Goal: Task Accomplishment & Management: Use online tool/utility

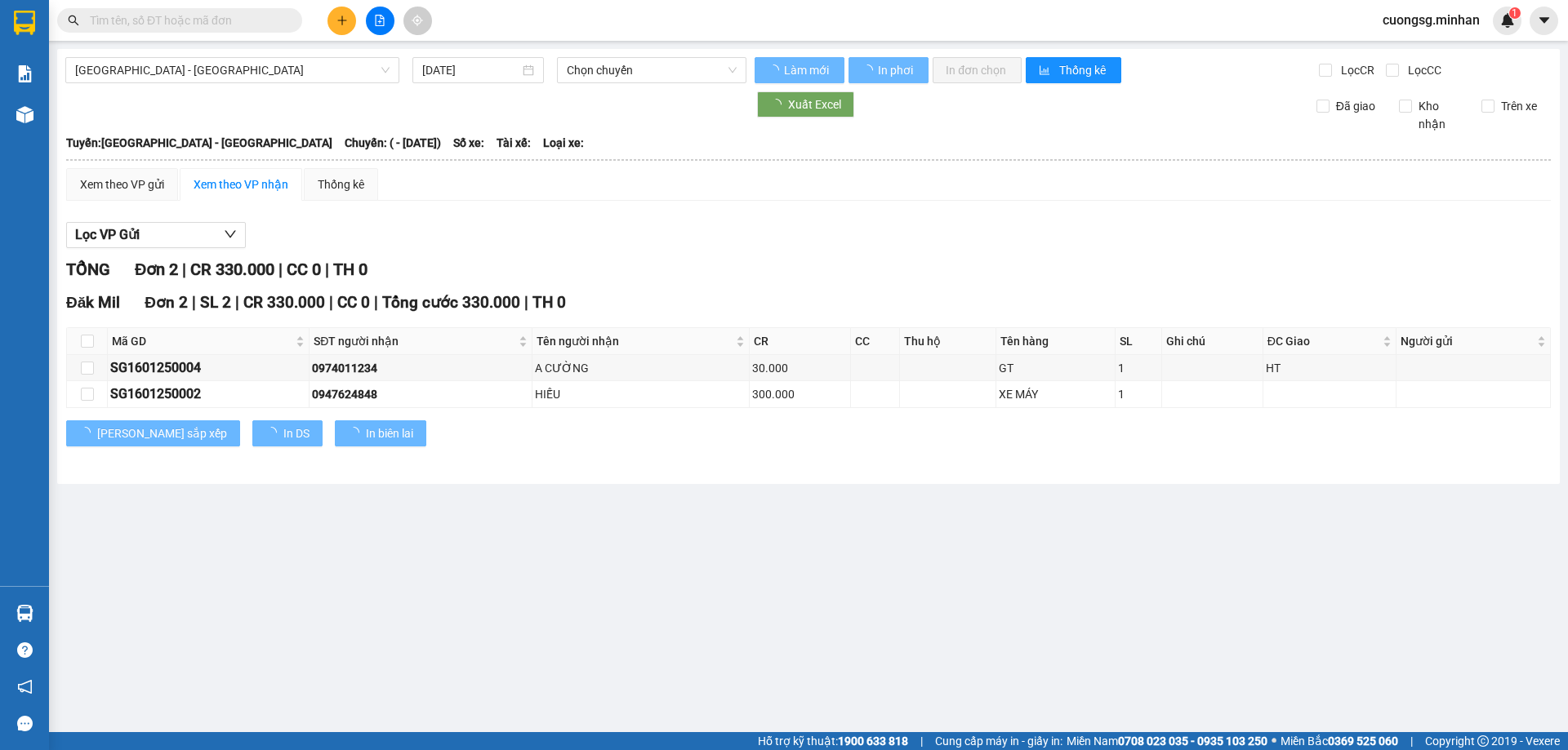
type input "[DATE]"
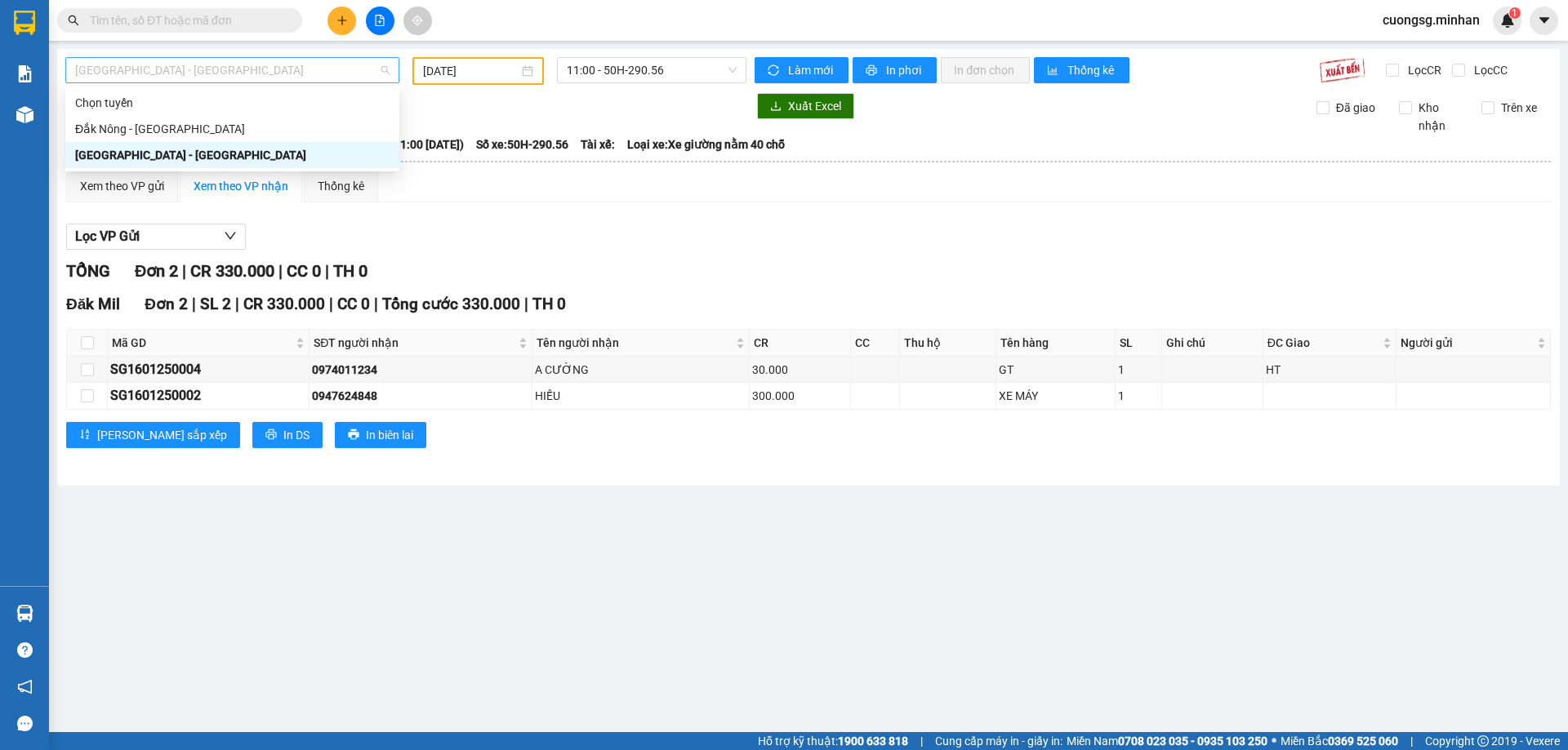
click at [221, 78] on span "[GEOGRAPHIC_DATA] - [GEOGRAPHIC_DATA]" at bounding box center [232, 70] width 314 height 25
click at [190, 160] on div "[GEOGRAPHIC_DATA] - [GEOGRAPHIC_DATA]" at bounding box center [232, 155] width 314 height 18
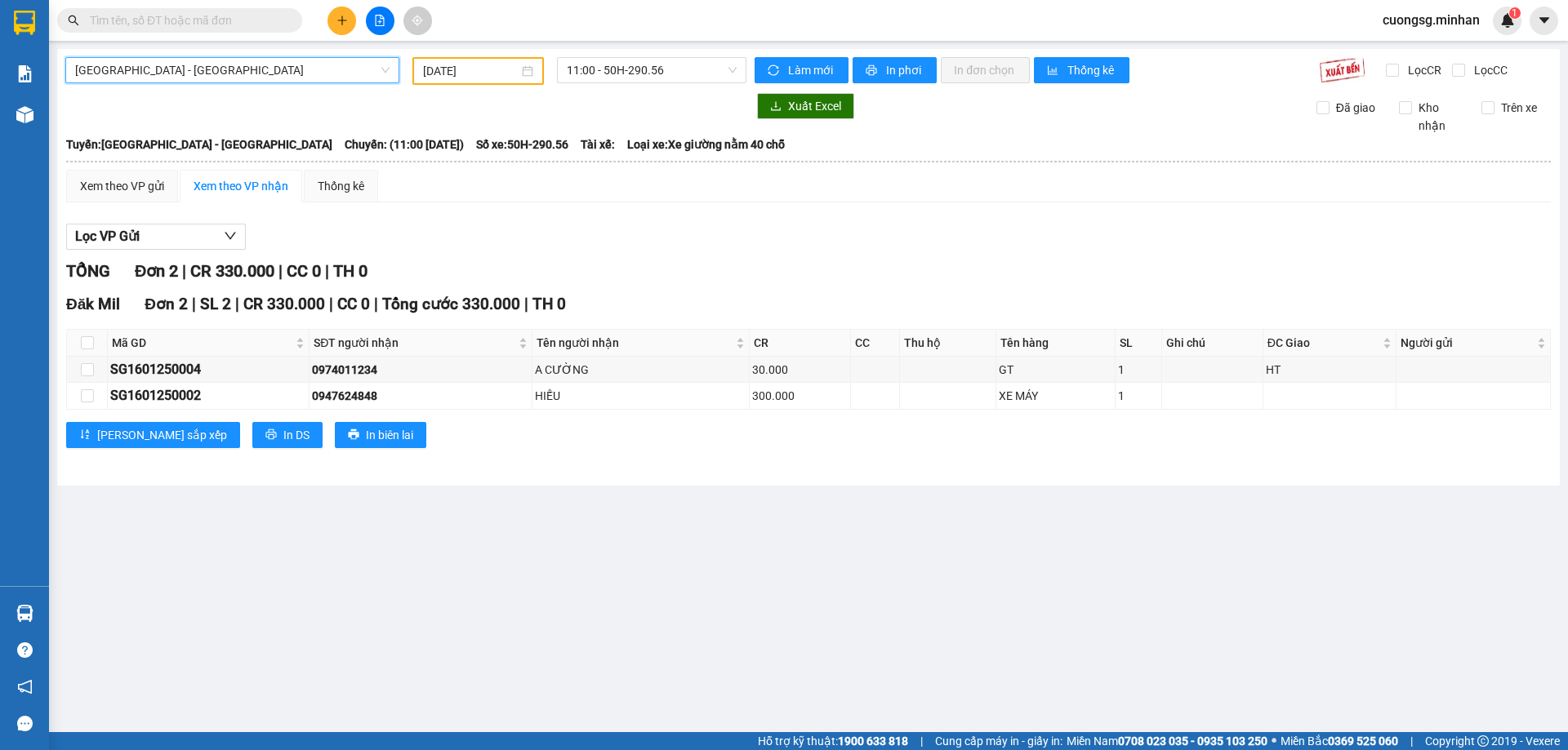
click at [185, 63] on span "[GEOGRAPHIC_DATA] - [GEOGRAPHIC_DATA]" at bounding box center [232, 70] width 314 height 25
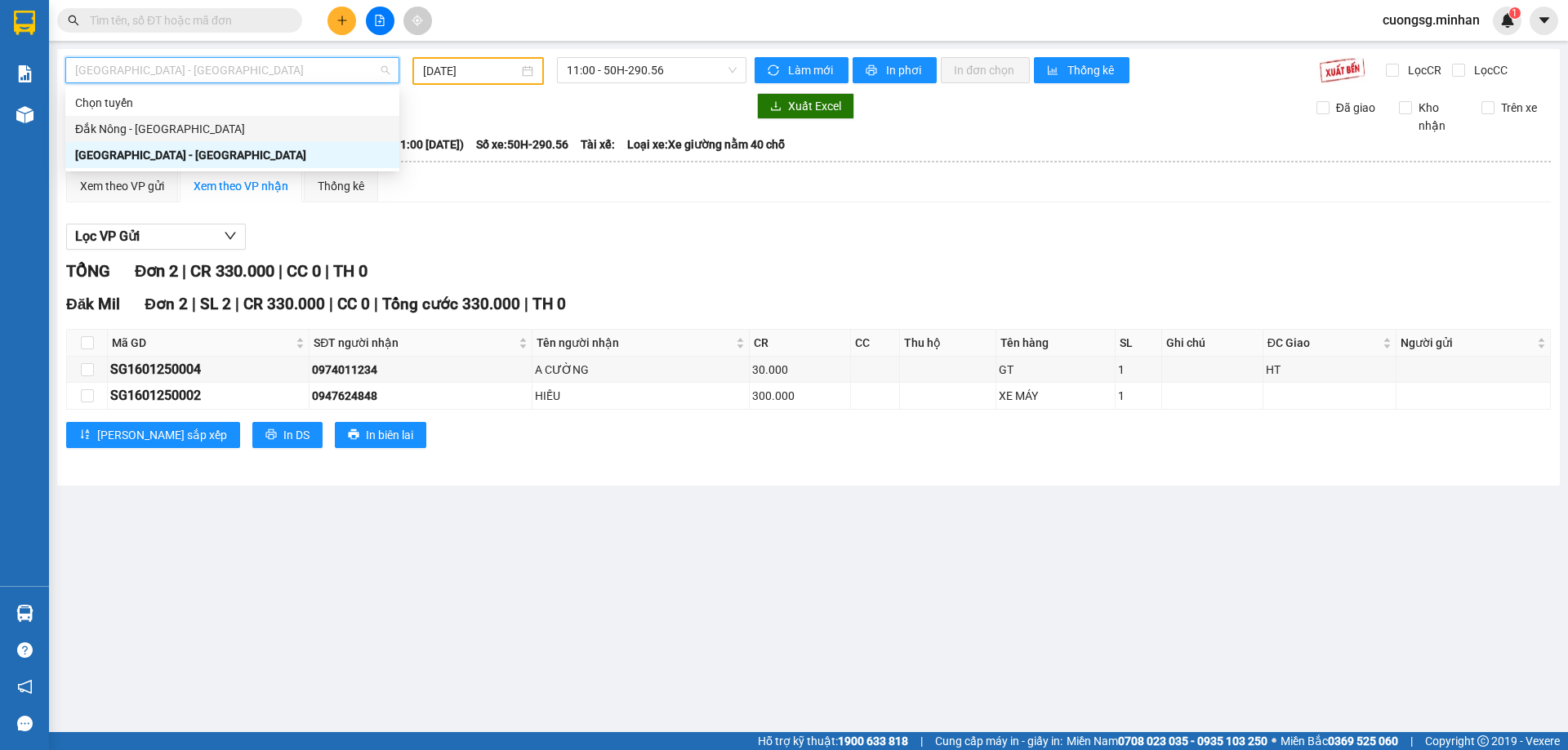
click at [167, 125] on div "Đắk Nông - [GEOGRAPHIC_DATA]" at bounding box center [232, 128] width 314 height 18
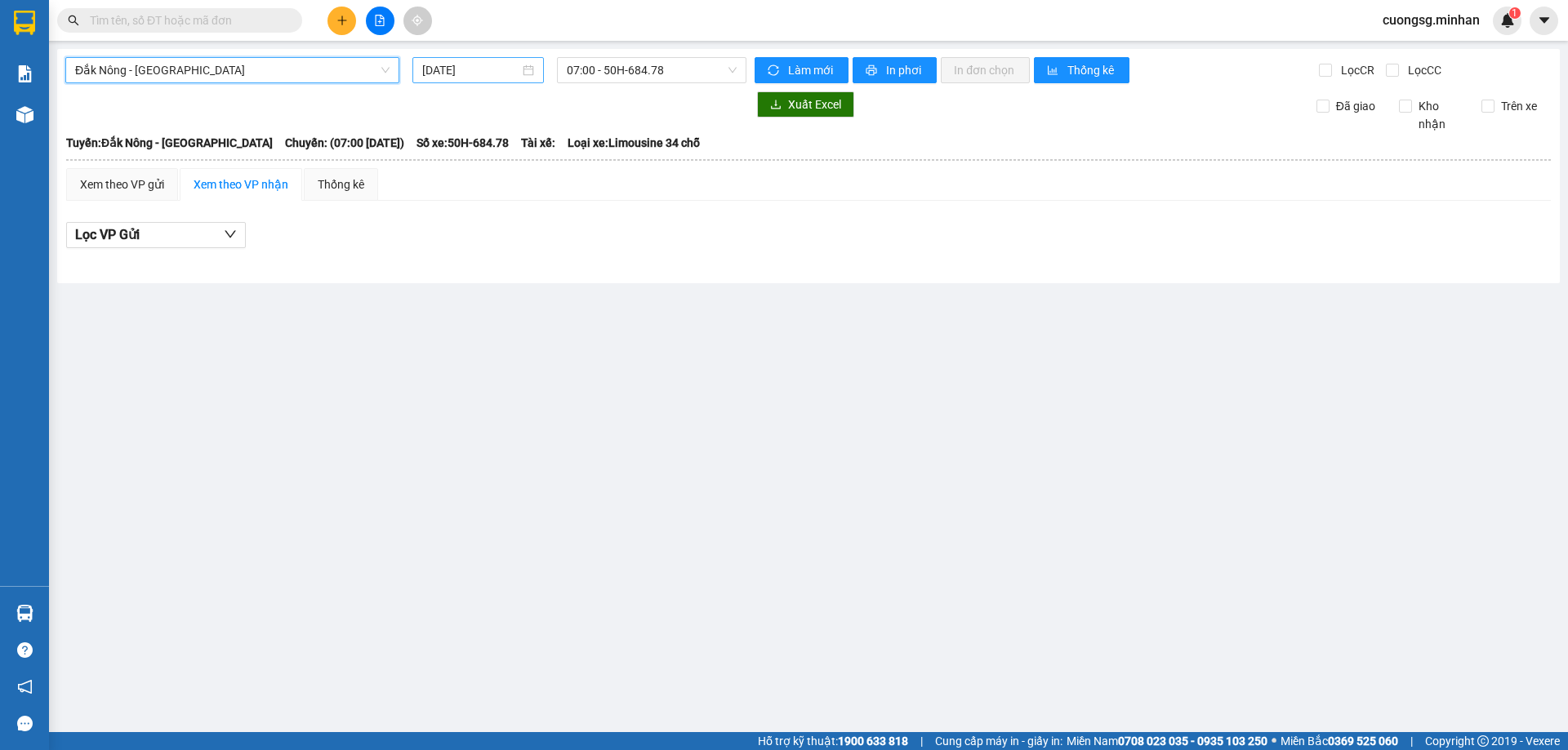
click at [438, 63] on input "[DATE]" at bounding box center [471, 70] width 97 height 18
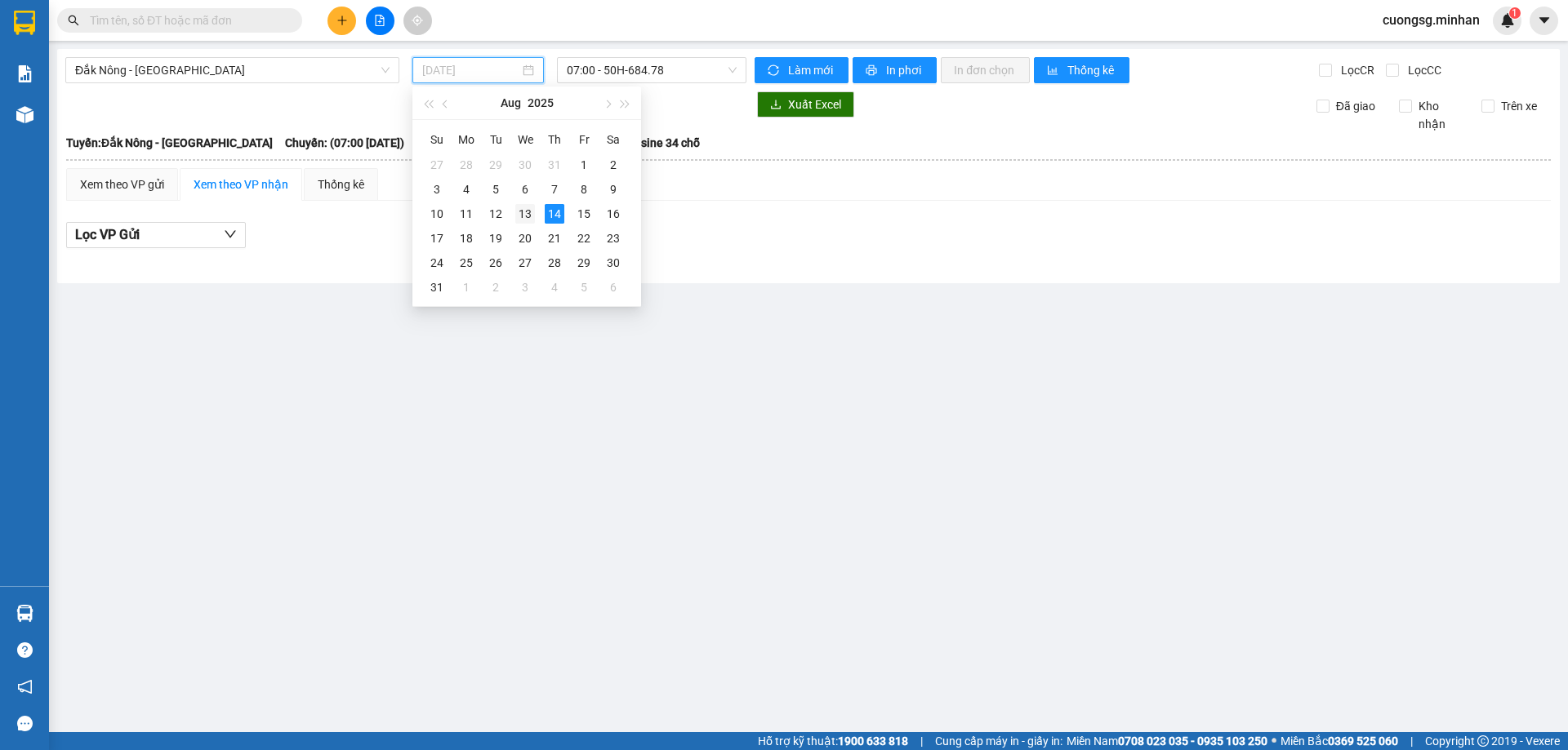
click at [529, 209] on div "13" at bounding box center [525, 213] width 20 height 20
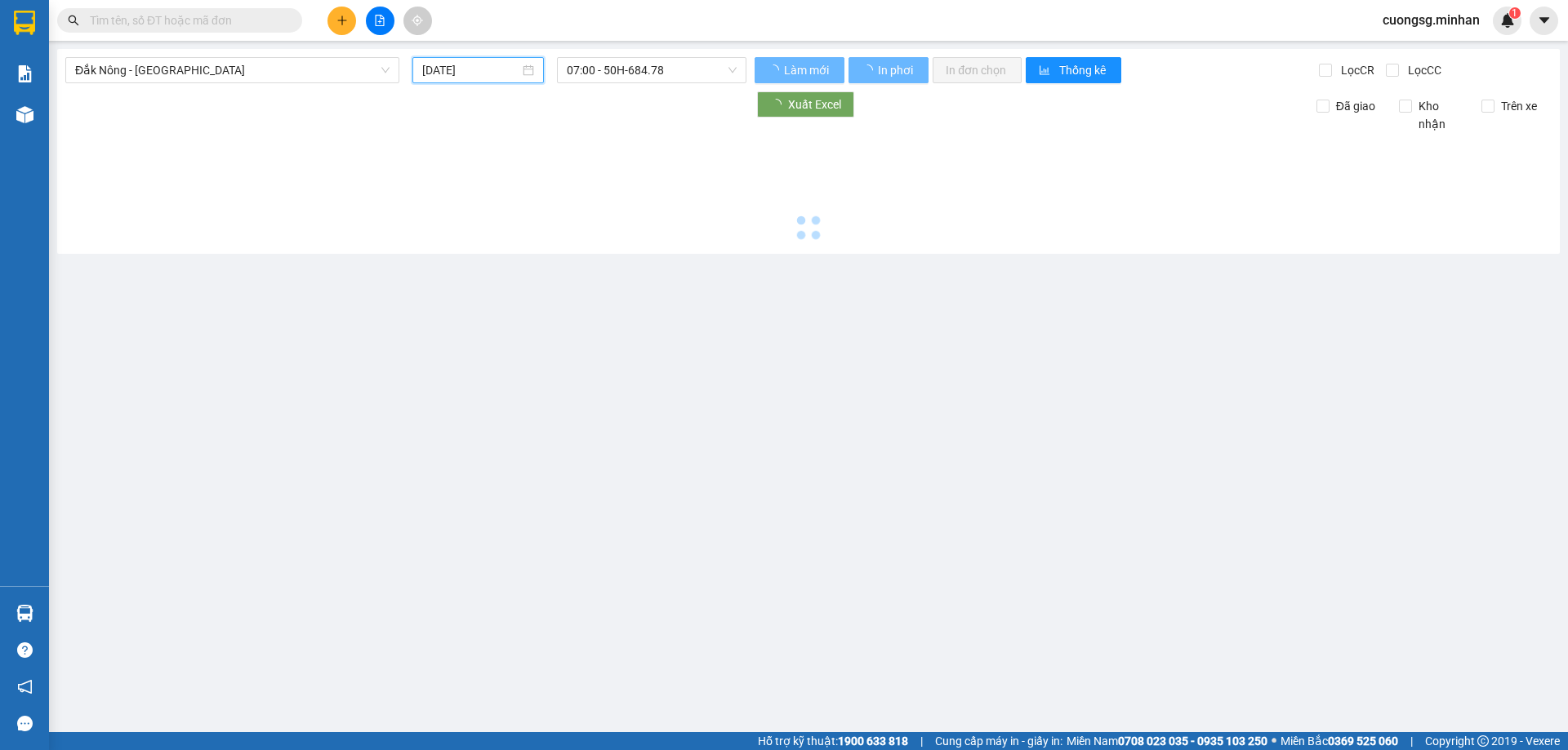
type input "[DATE]"
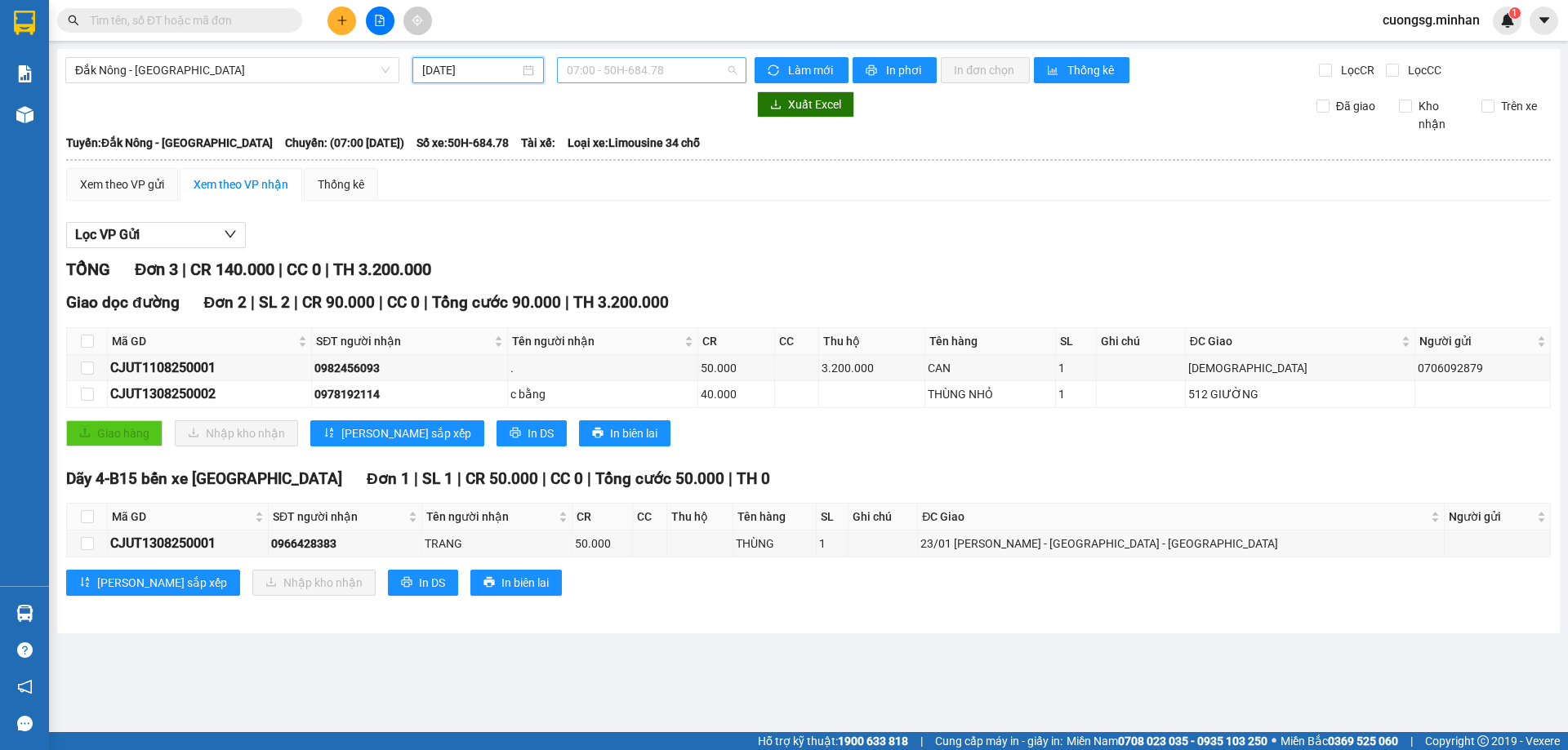
click at [654, 68] on span "07:00 - 50H-684.78" at bounding box center [652, 70] width 170 height 25
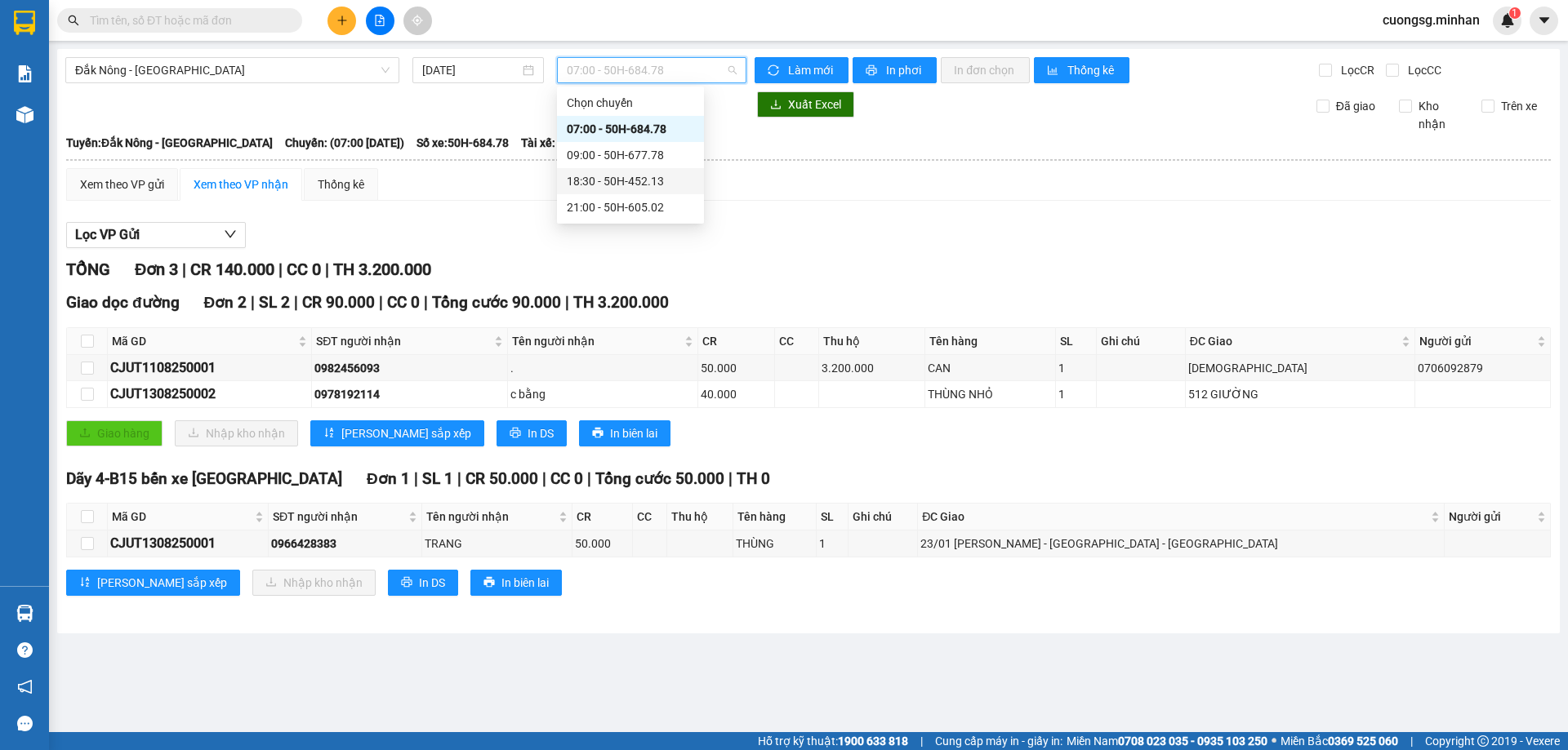
click at [643, 180] on div "18:30 - 50H-452.13" at bounding box center [630, 181] width 128 height 18
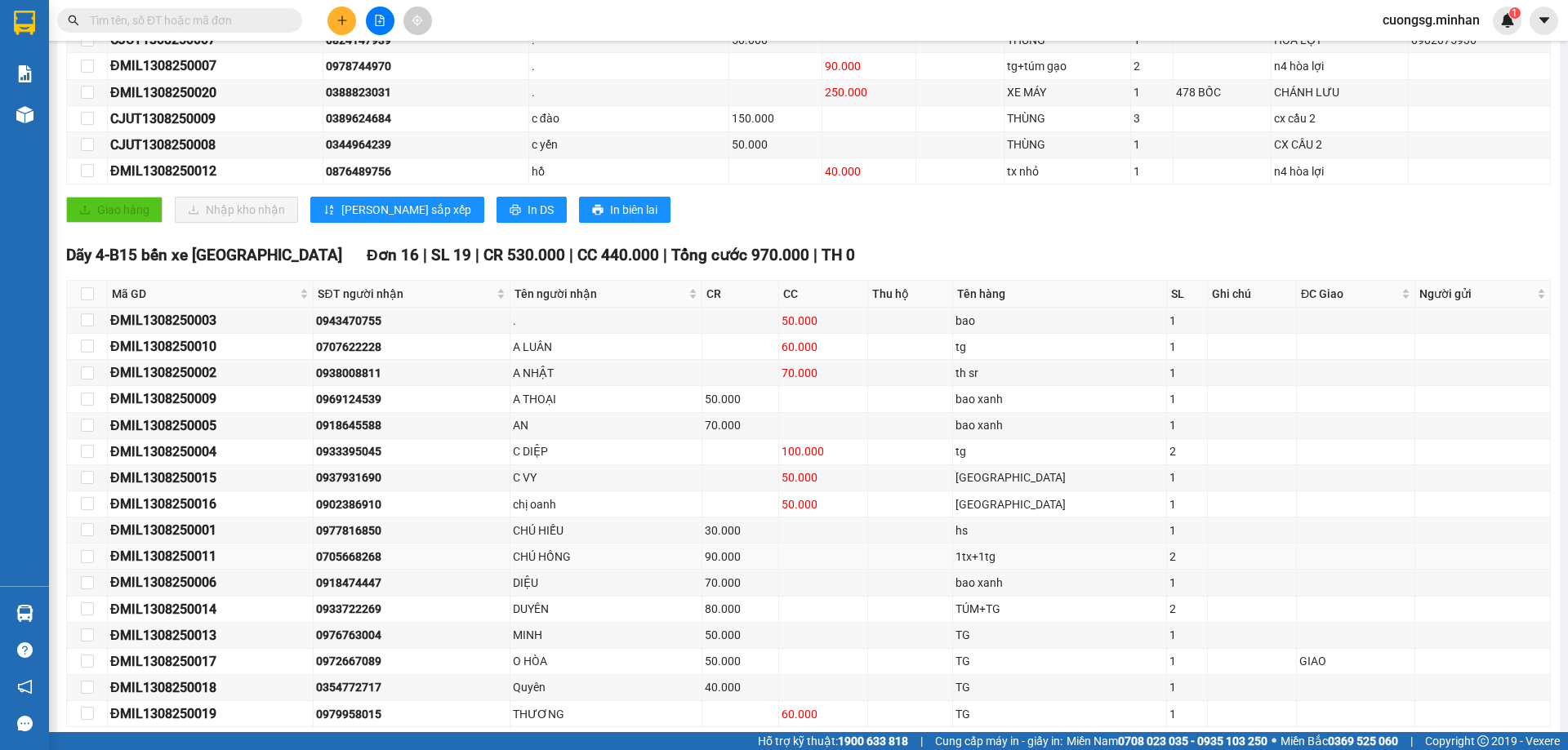
scroll to position [407, 0]
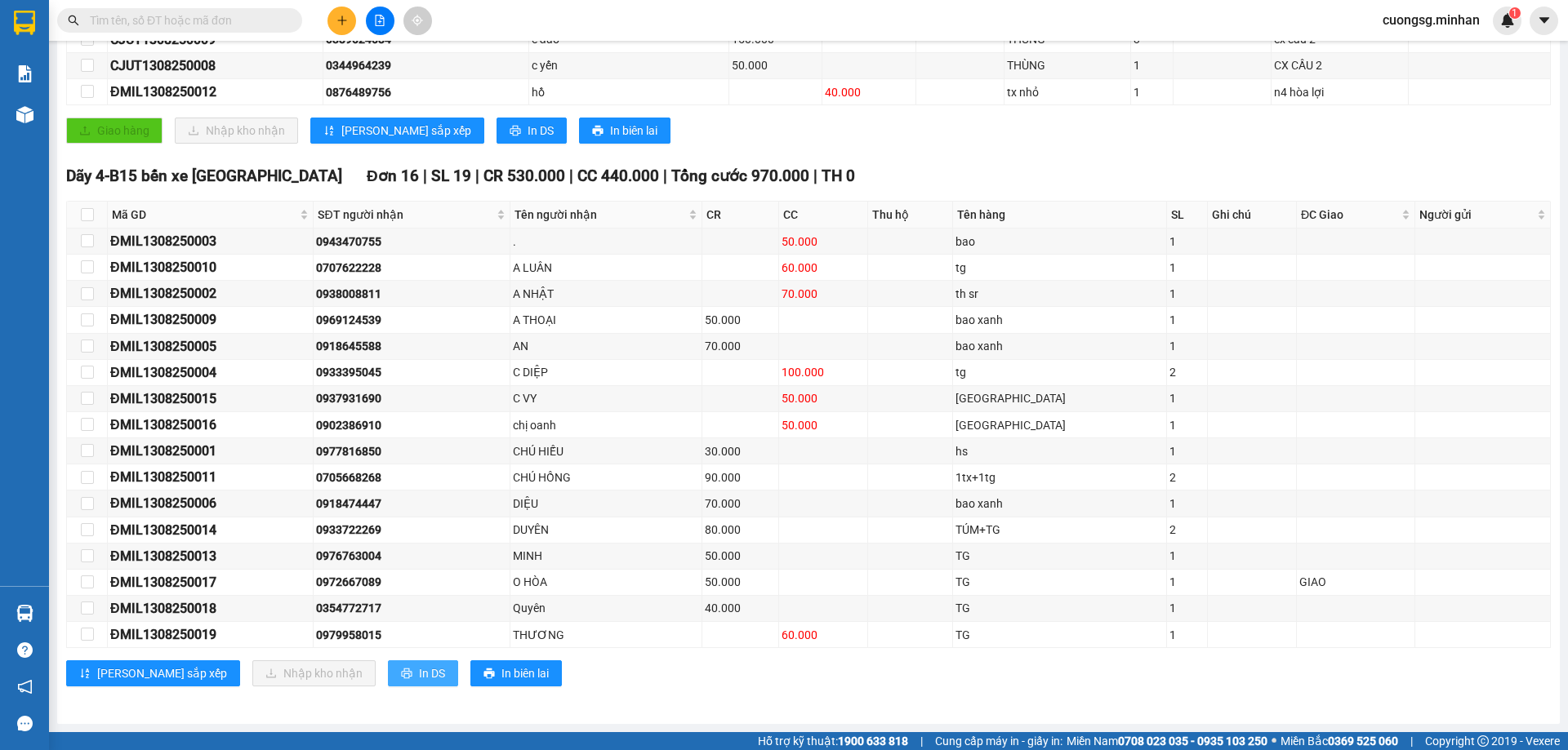
click at [419, 670] on span "In DS" at bounding box center [432, 673] width 26 height 18
click at [90, 213] on input "checkbox" at bounding box center [87, 214] width 13 height 13
checkbox input "true"
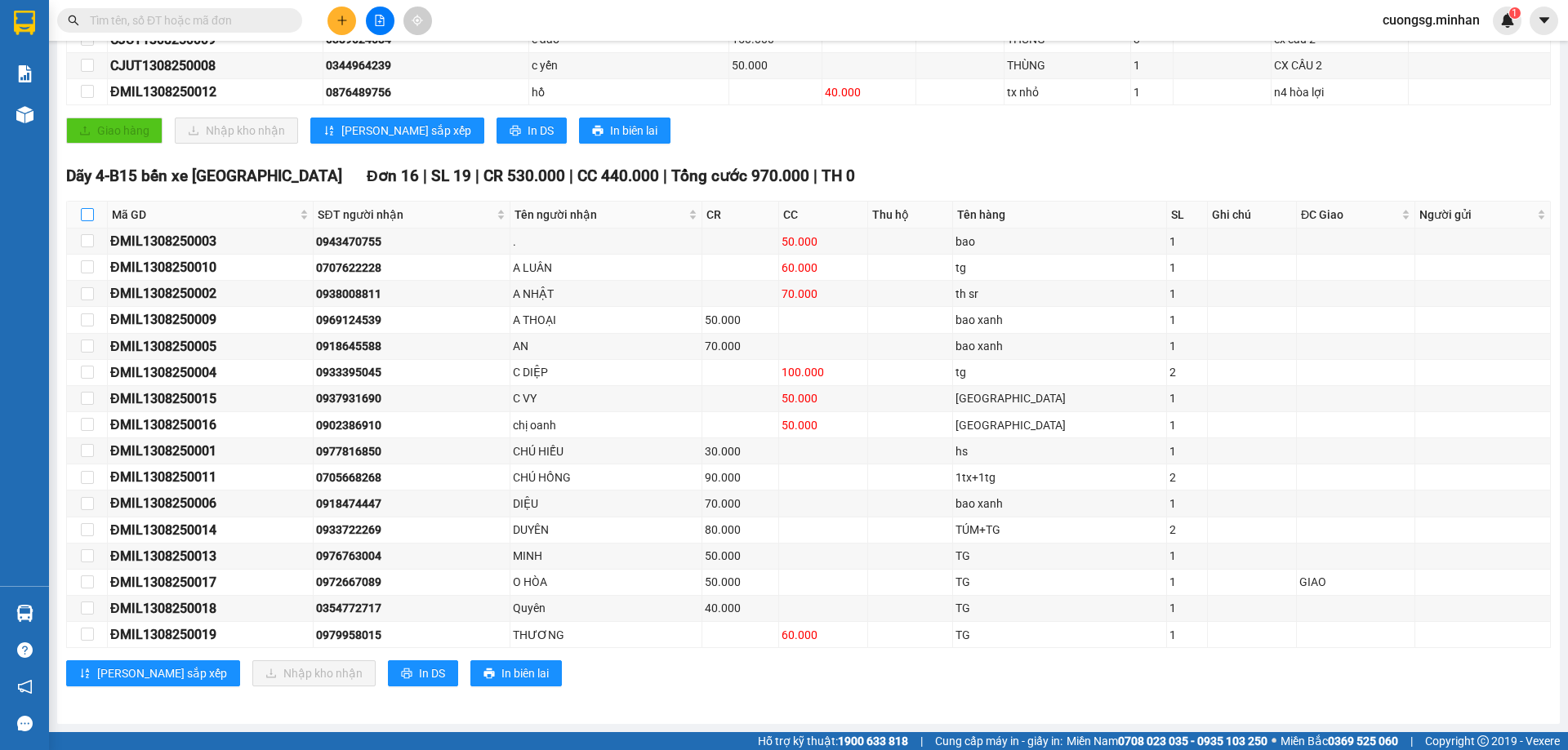
checkbox input "true"
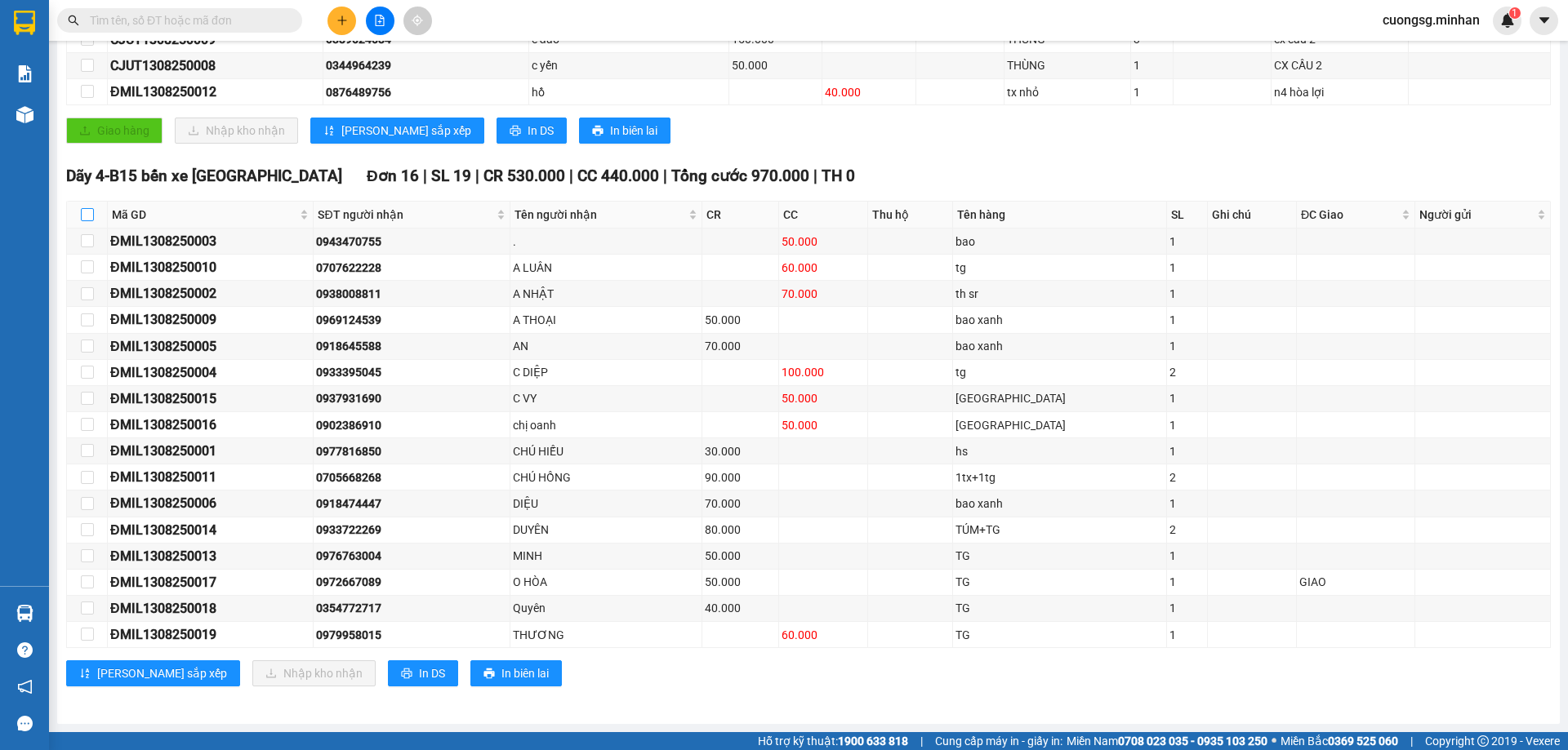
checkbox input "true"
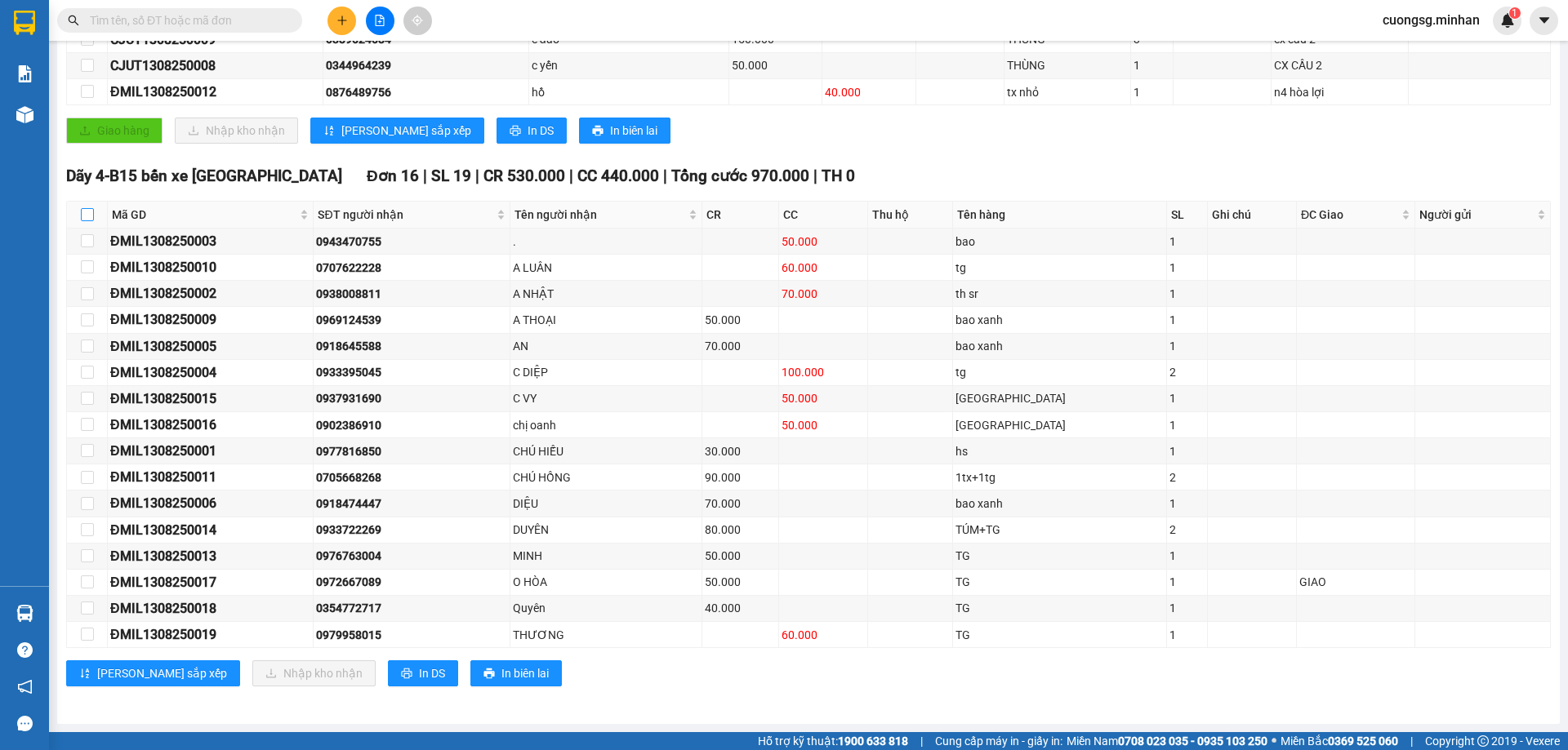
checkbox input "true"
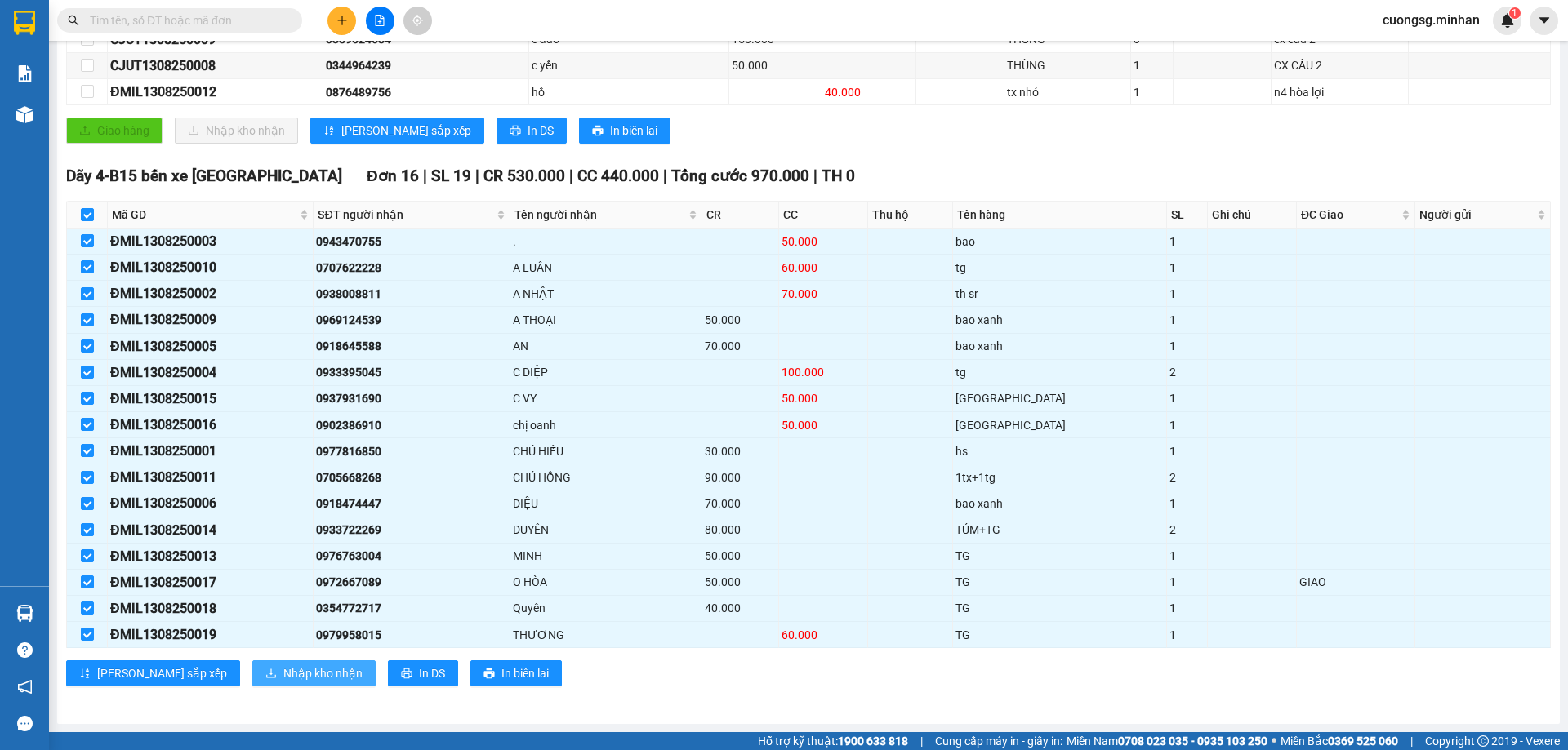
click at [284, 672] on span "Nhập kho nhận" at bounding box center [323, 673] width 79 height 18
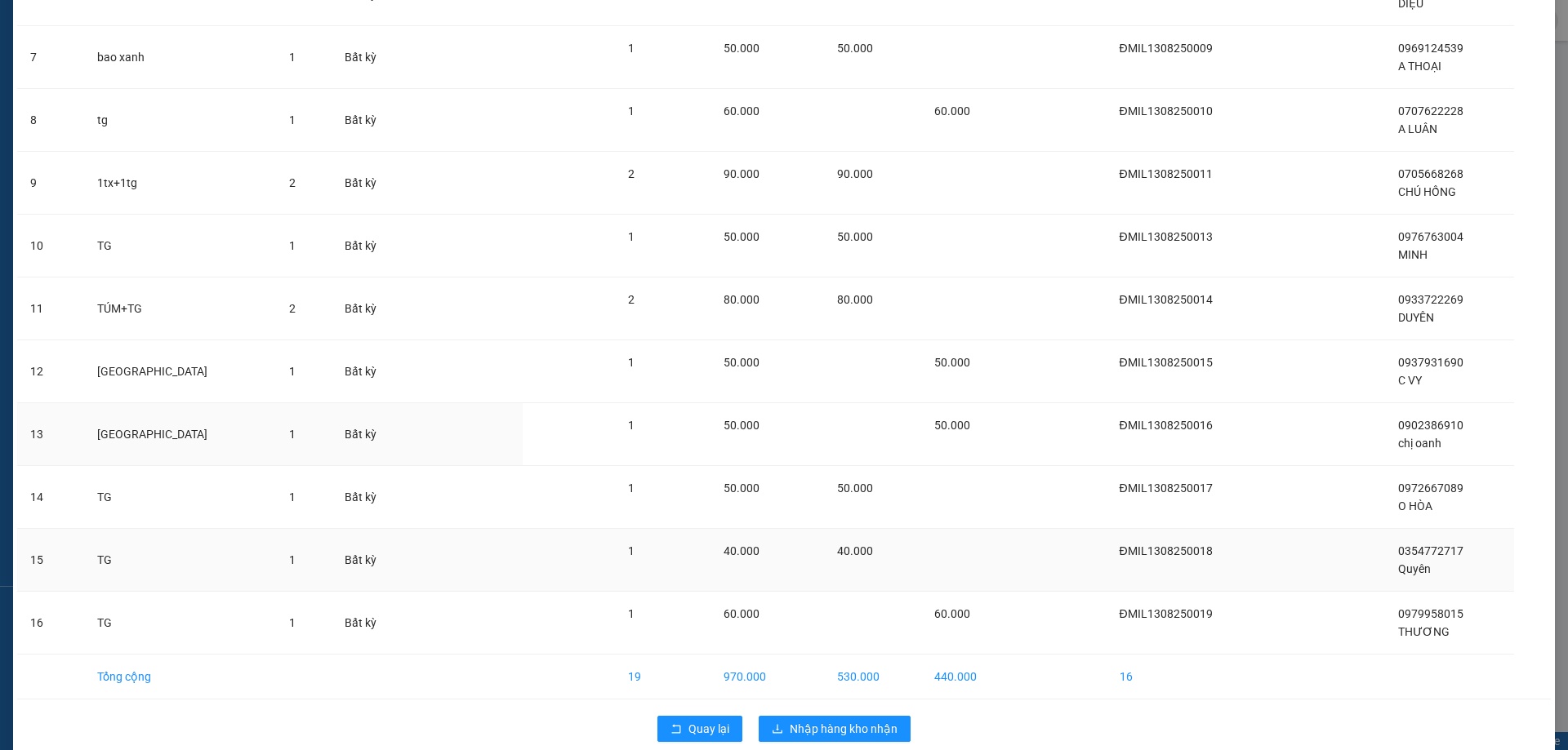
scroll to position [512, 0]
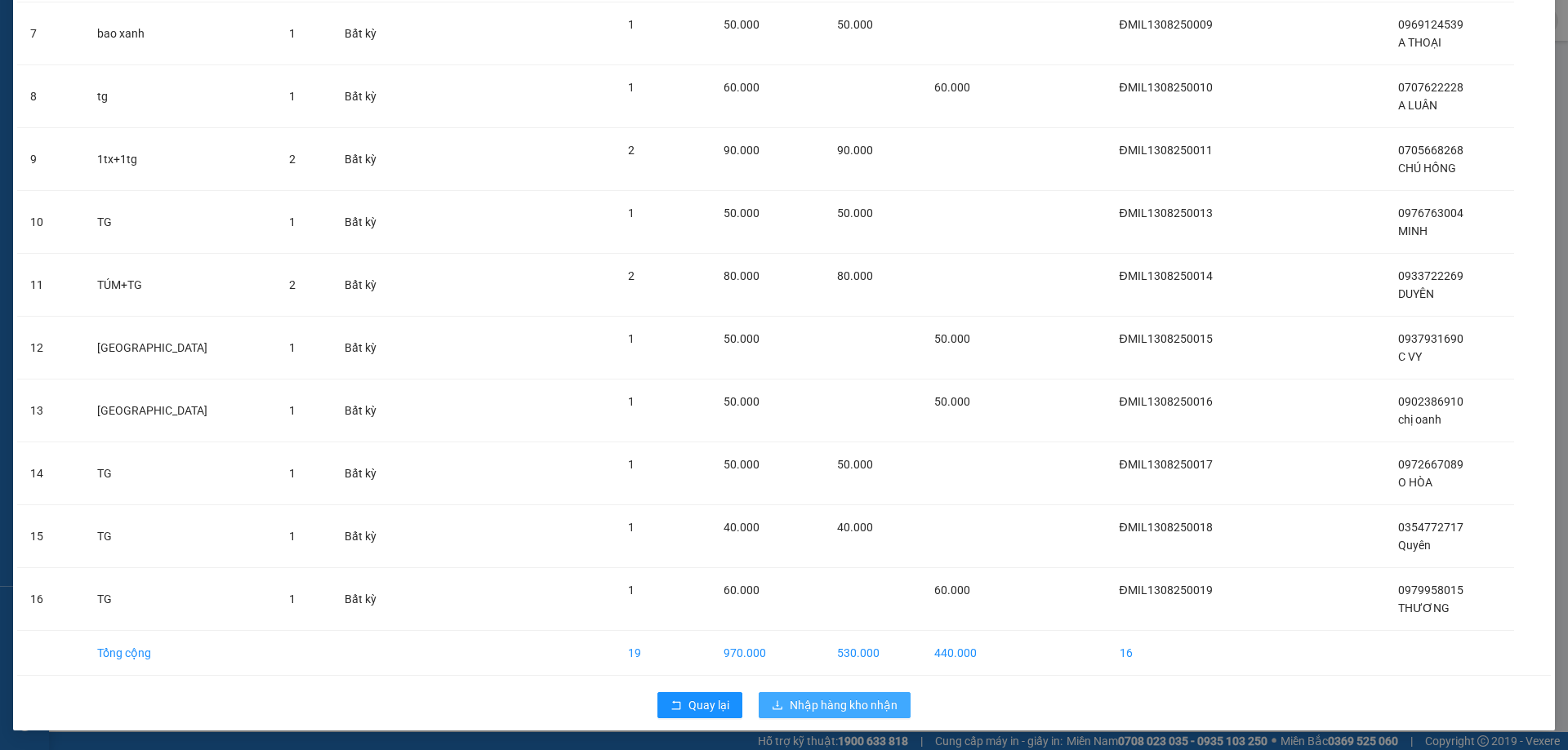
click at [808, 703] on span "Nhập hàng kho nhận" at bounding box center [843, 705] width 108 height 18
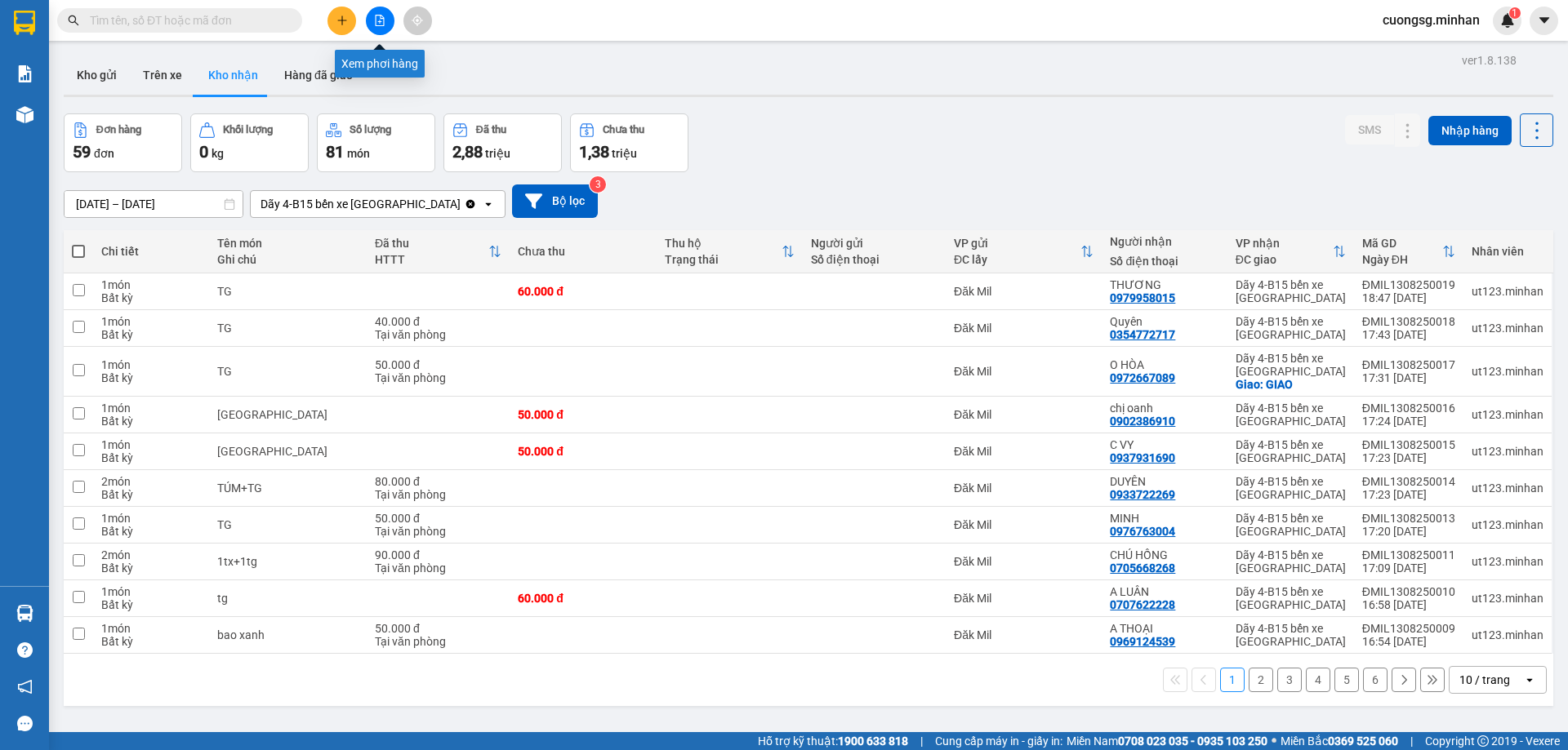
click at [382, 14] on button at bounding box center [380, 21] width 29 height 29
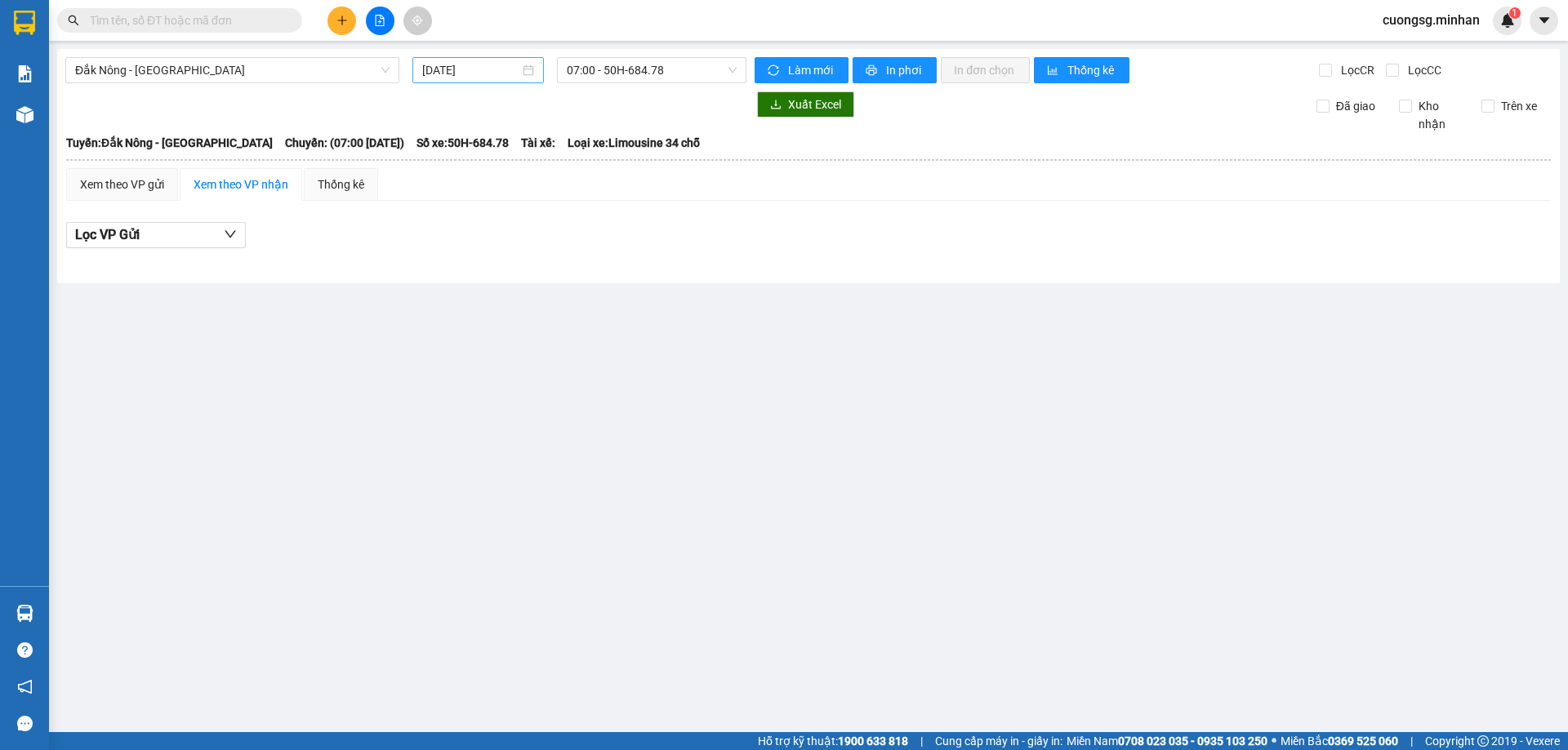
click at [509, 72] on input "[DATE]" at bounding box center [471, 70] width 97 height 18
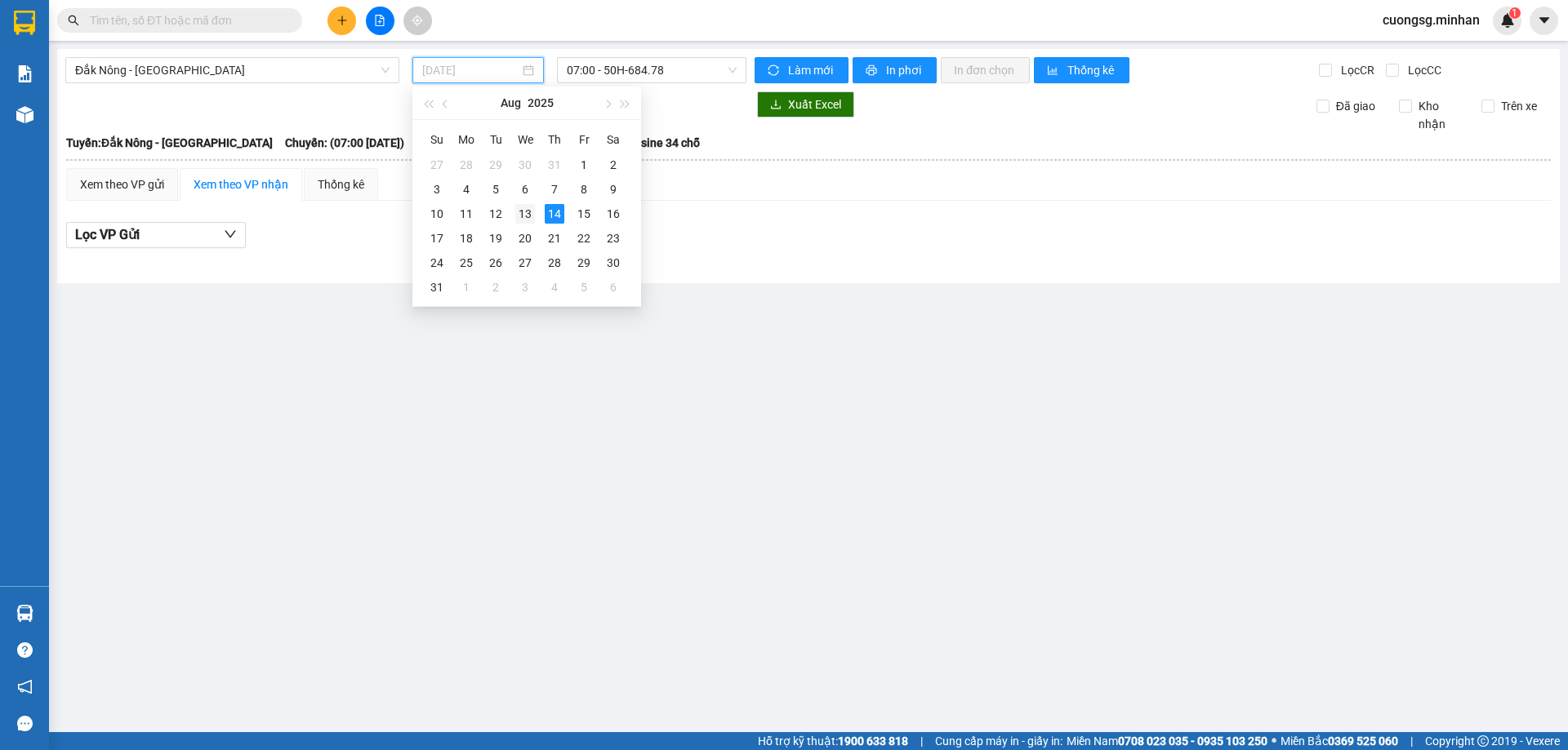
click at [516, 216] on div "13" at bounding box center [525, 213] width 20 height 20
type input "[DATE]"
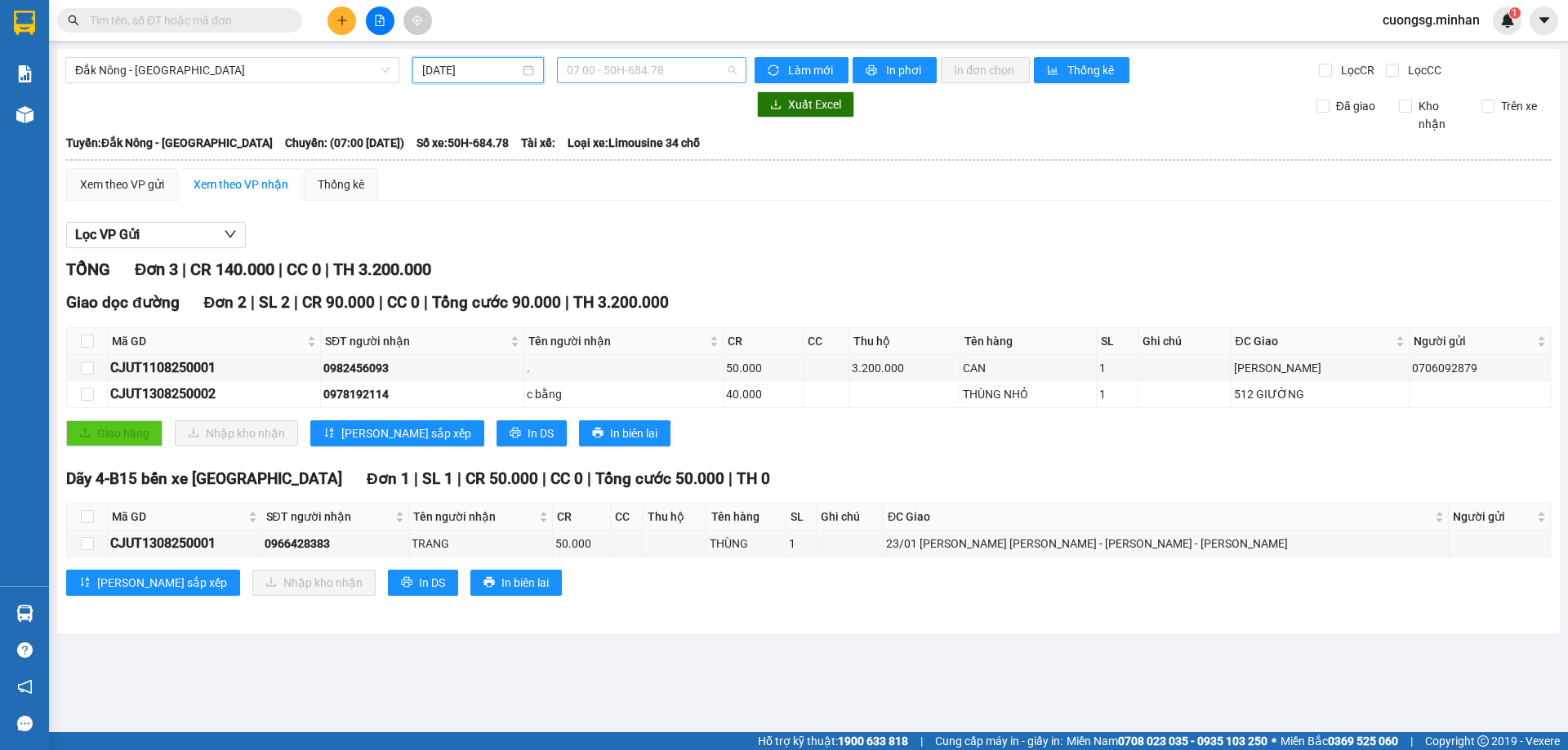
click at [648, 68] on span "07:00 - 50H-684.78" at bounding box center [652, 70] width 170 height 25
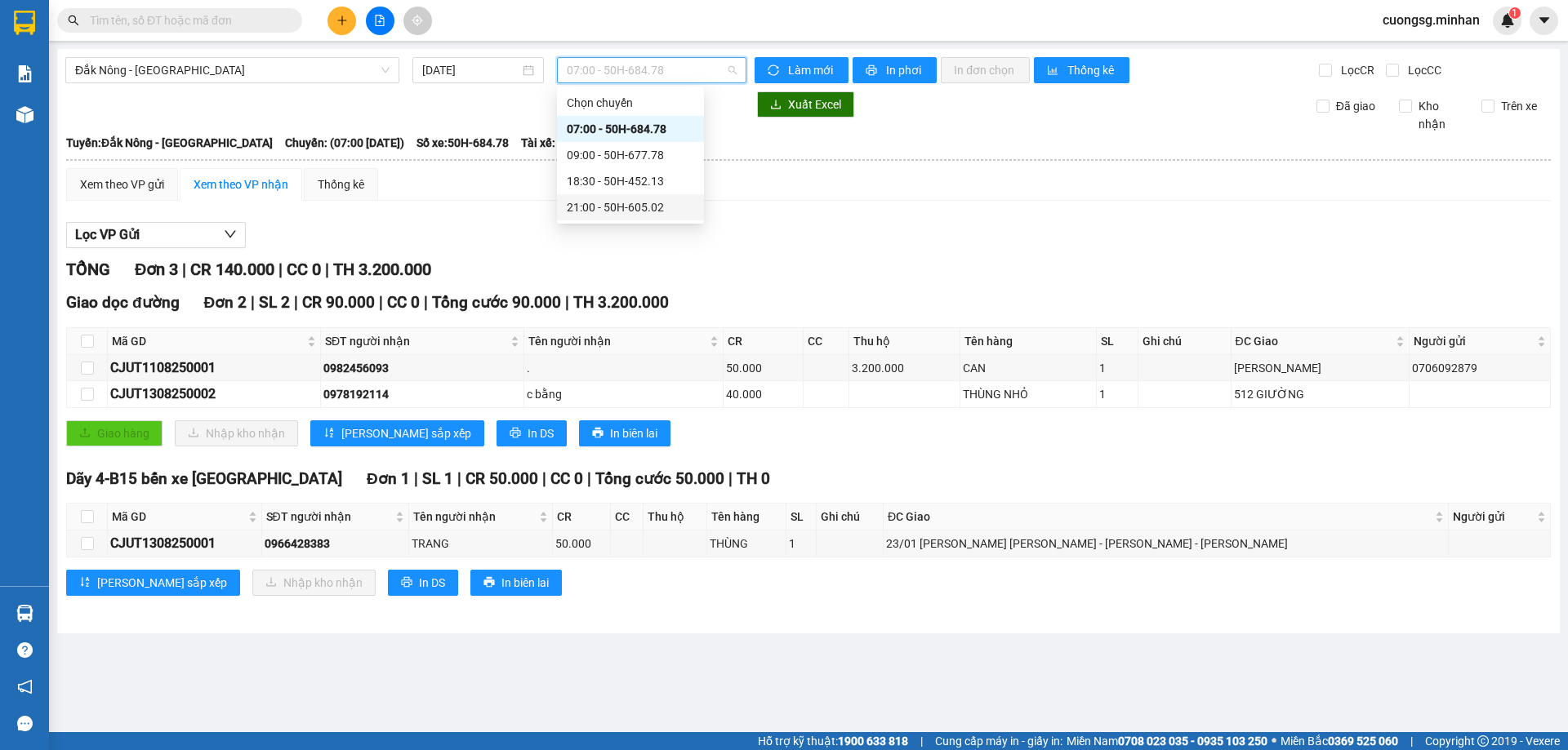
click at [644, 205] on div "21:00 - 50H-605.02" at bounding box center [630, 208] width 128 height 18
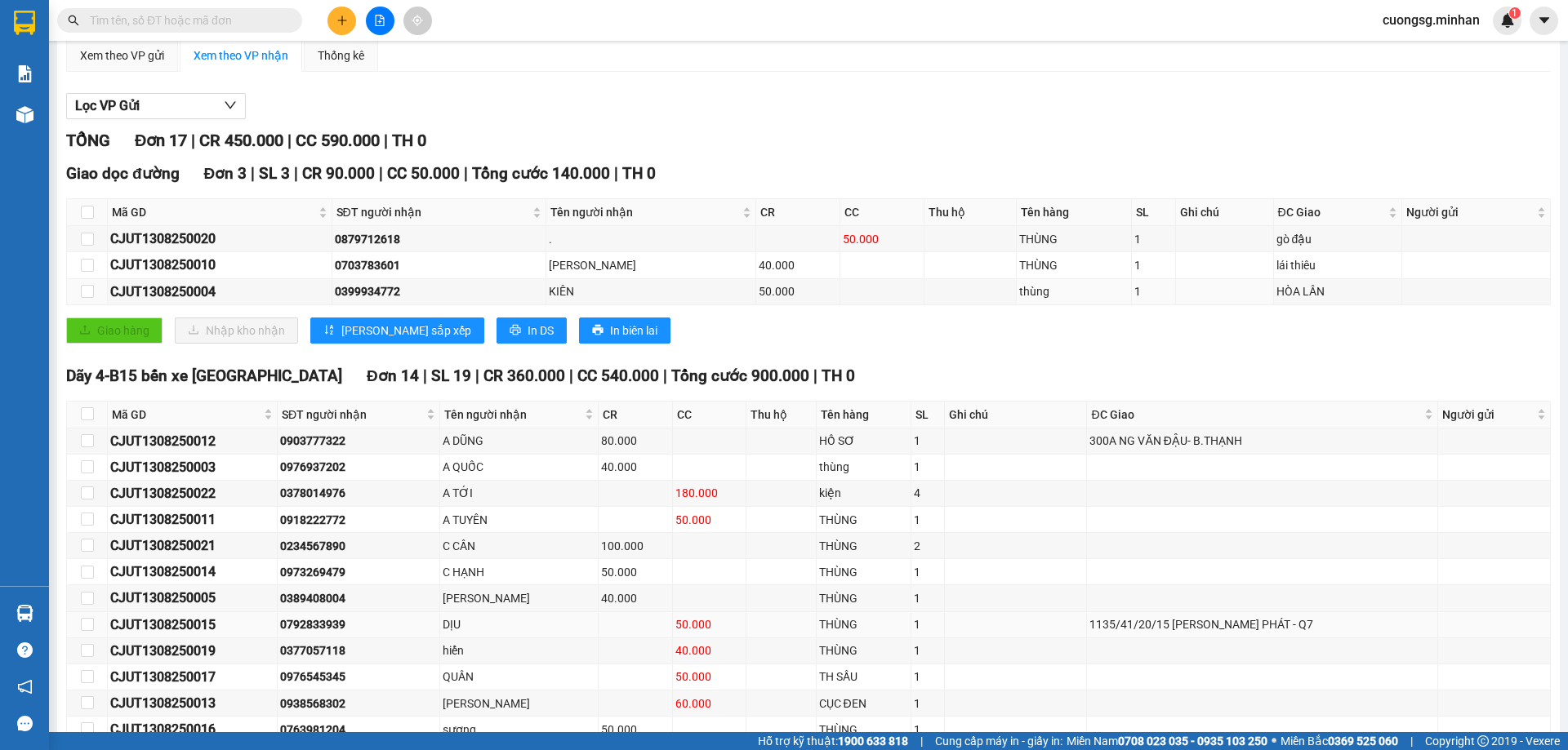
scroll to position [245, 0]
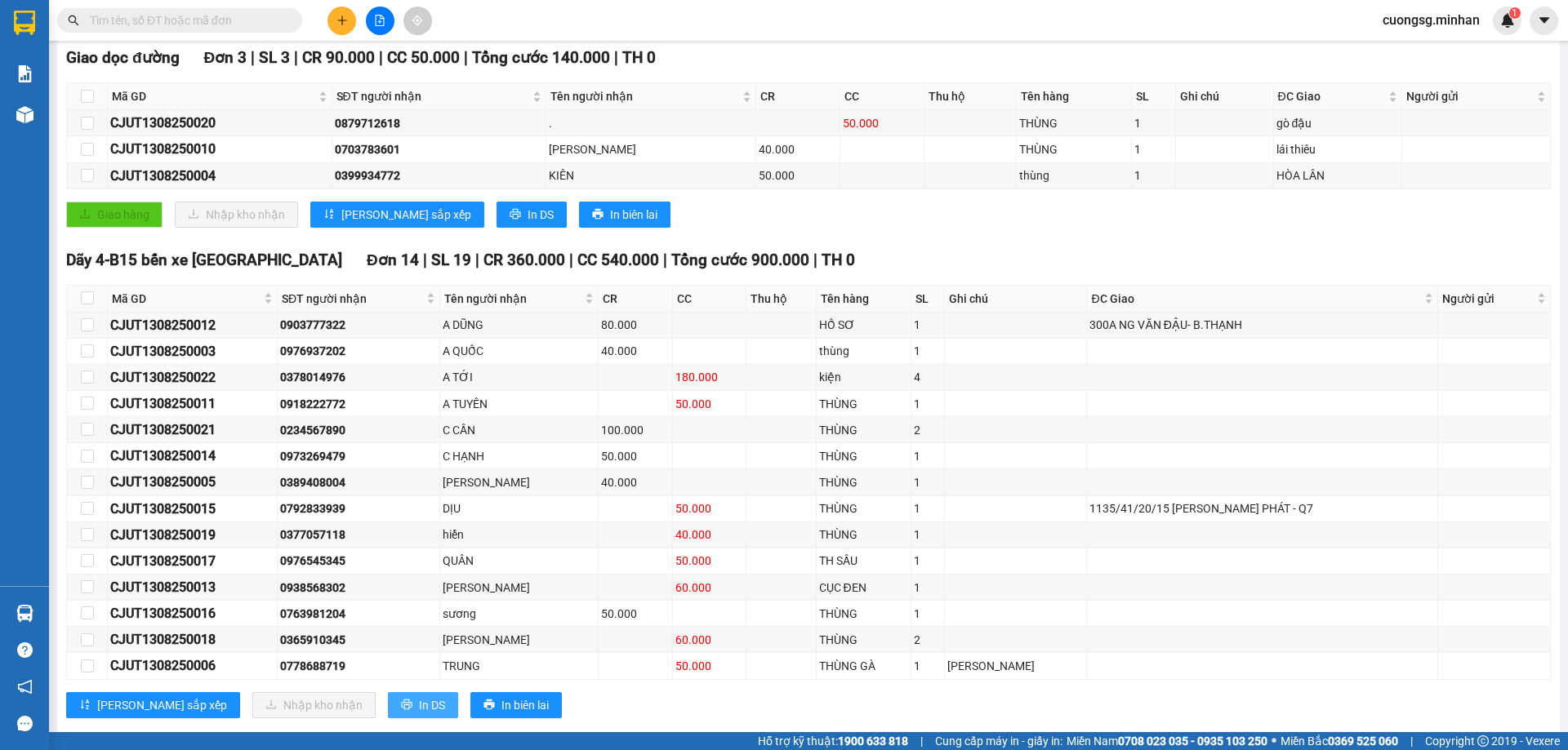
click at [419, 709] on span "In DS" at bounding box center [432, 705] width 26 height 18
click at [87, 294] on input "checkbox" at bounding box center [87, 297] width 13 height 13
checkbox input "true"
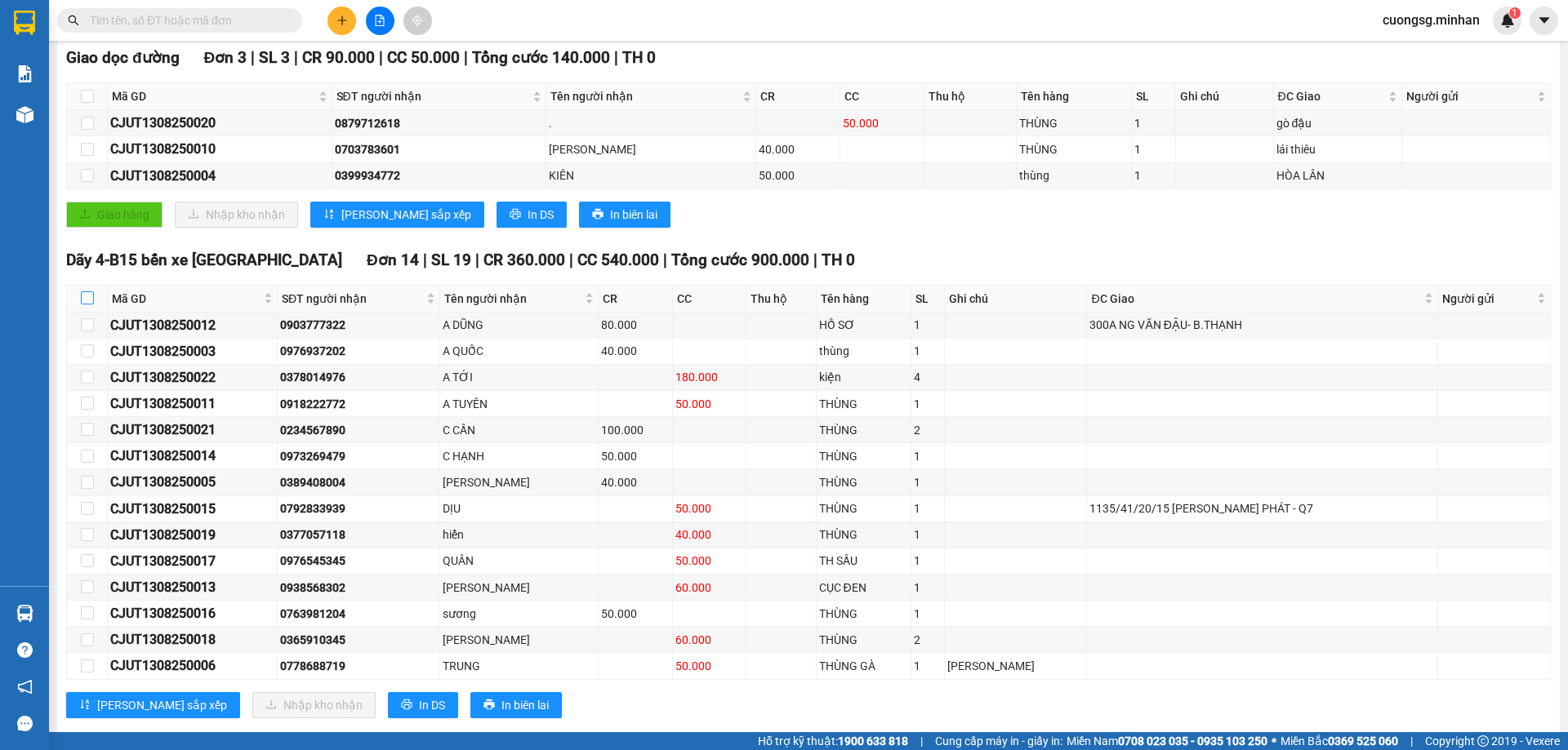
checkbox input "true"
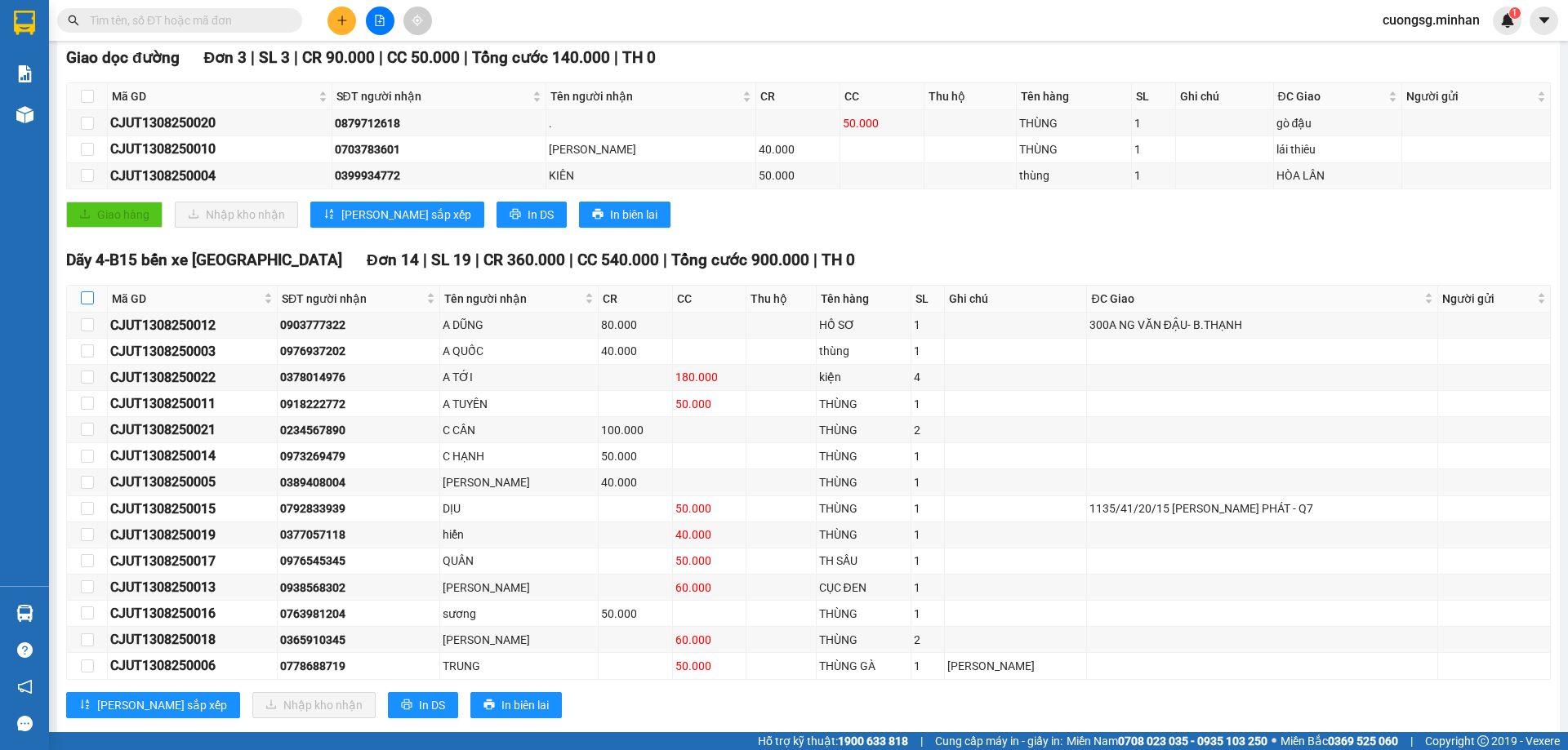
checkbox input "true"
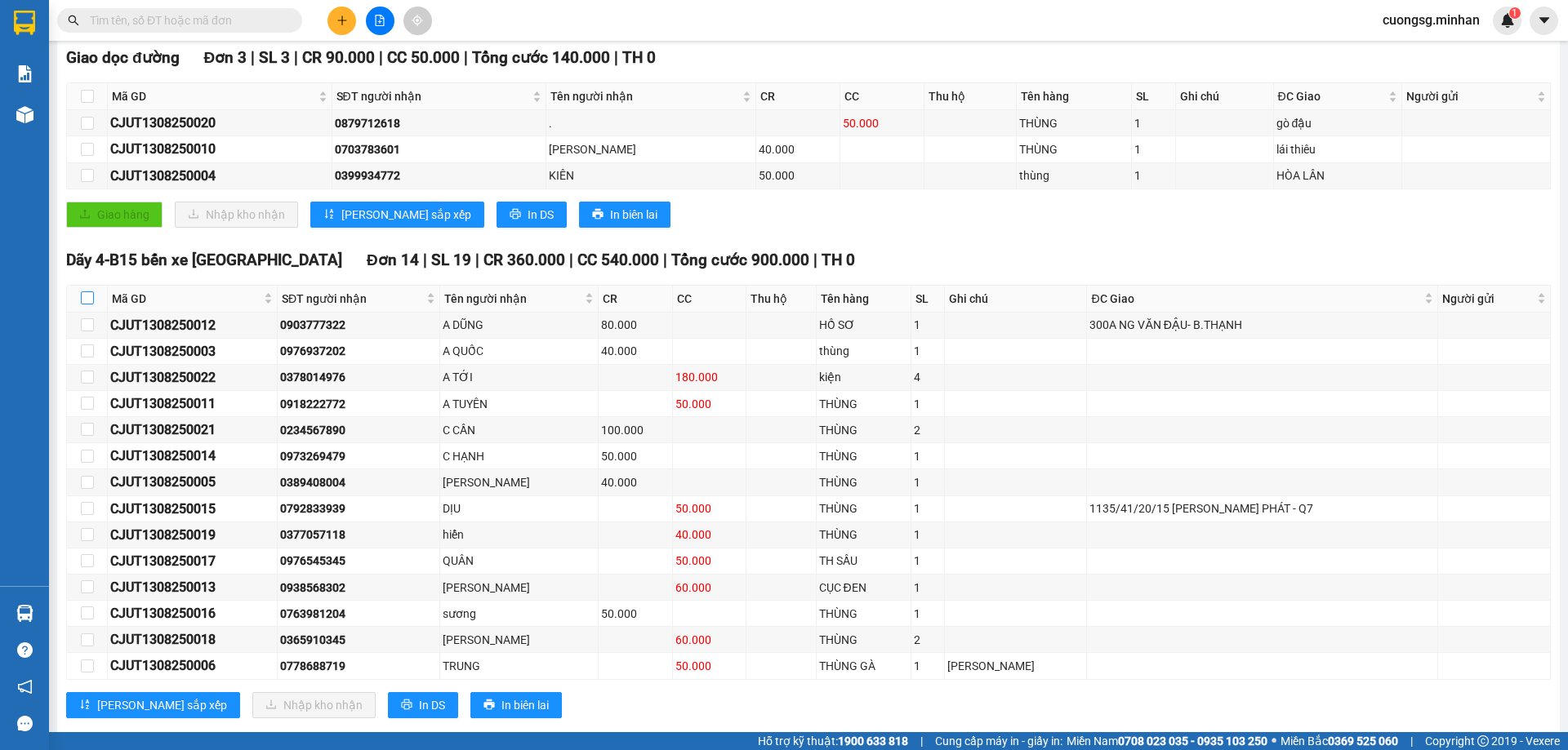
checkbox input "true"
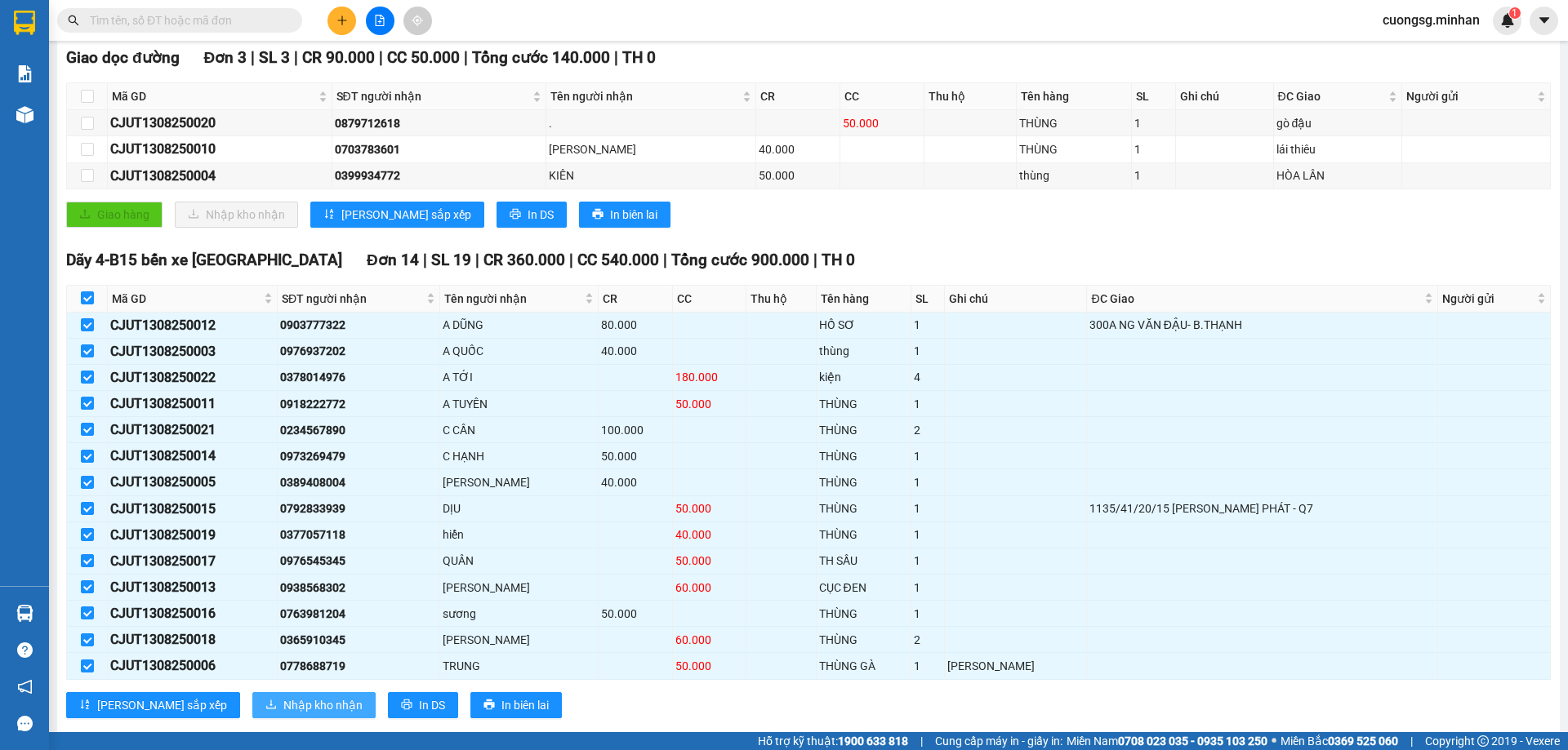
click at [284, 710] on span "Nhập kho nhận" at bounding box center [323, 705] width 79 height 18
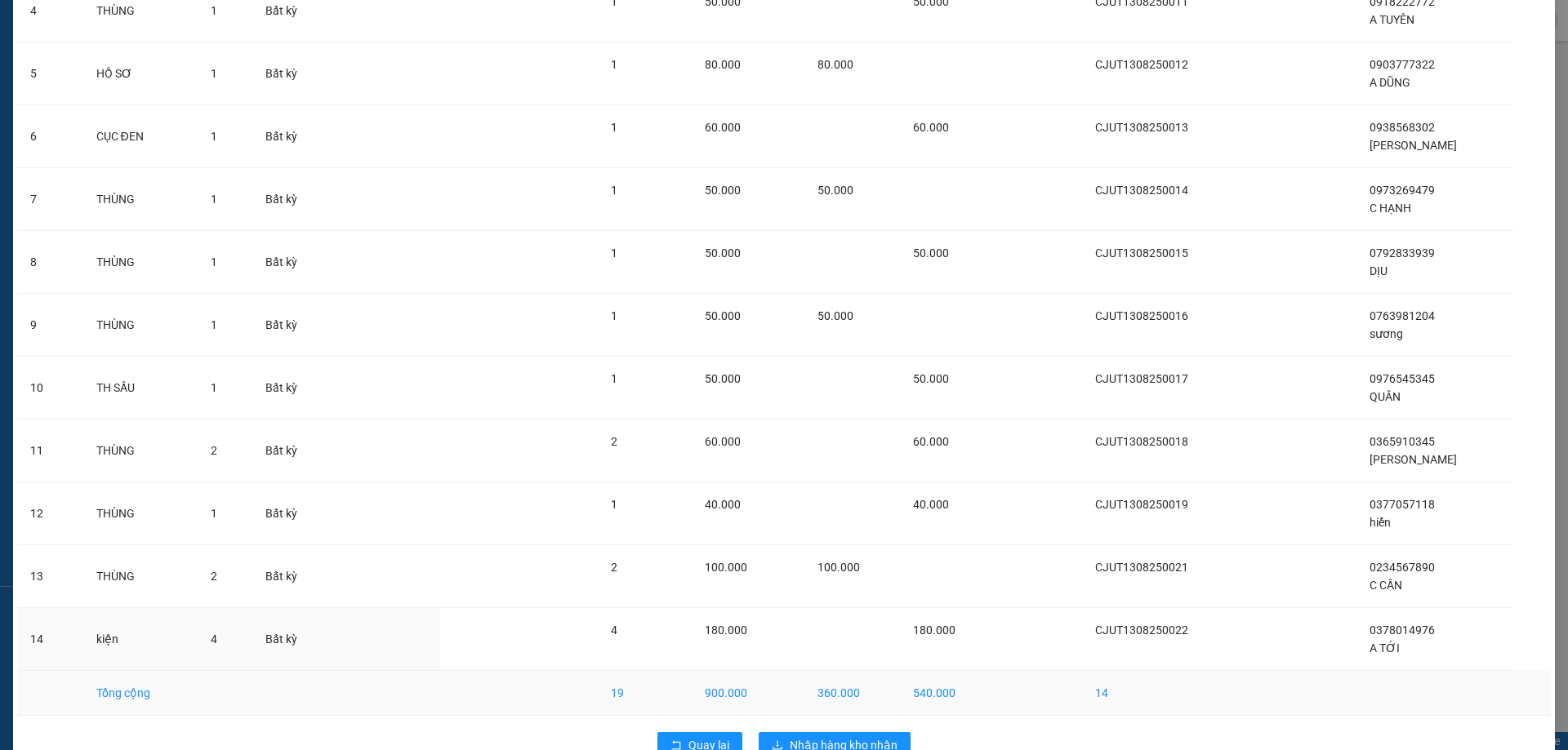
scroll to position [386, 0]
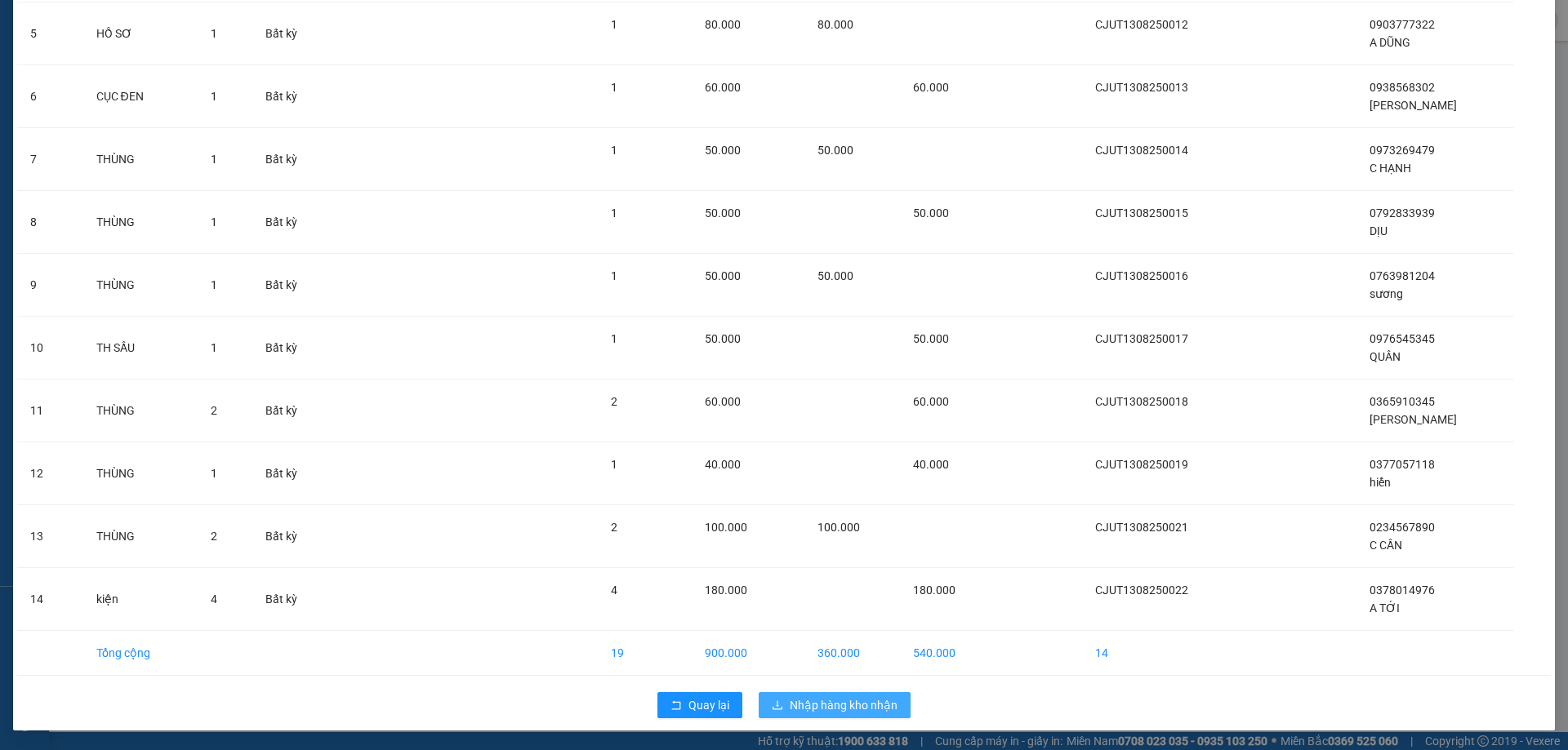
click at [835, 703] on span "Nhập hàng kho nhận" at bounding box center [843, 705] width 108 height 18
